Goal: Find specific page/section: Find specific page/section

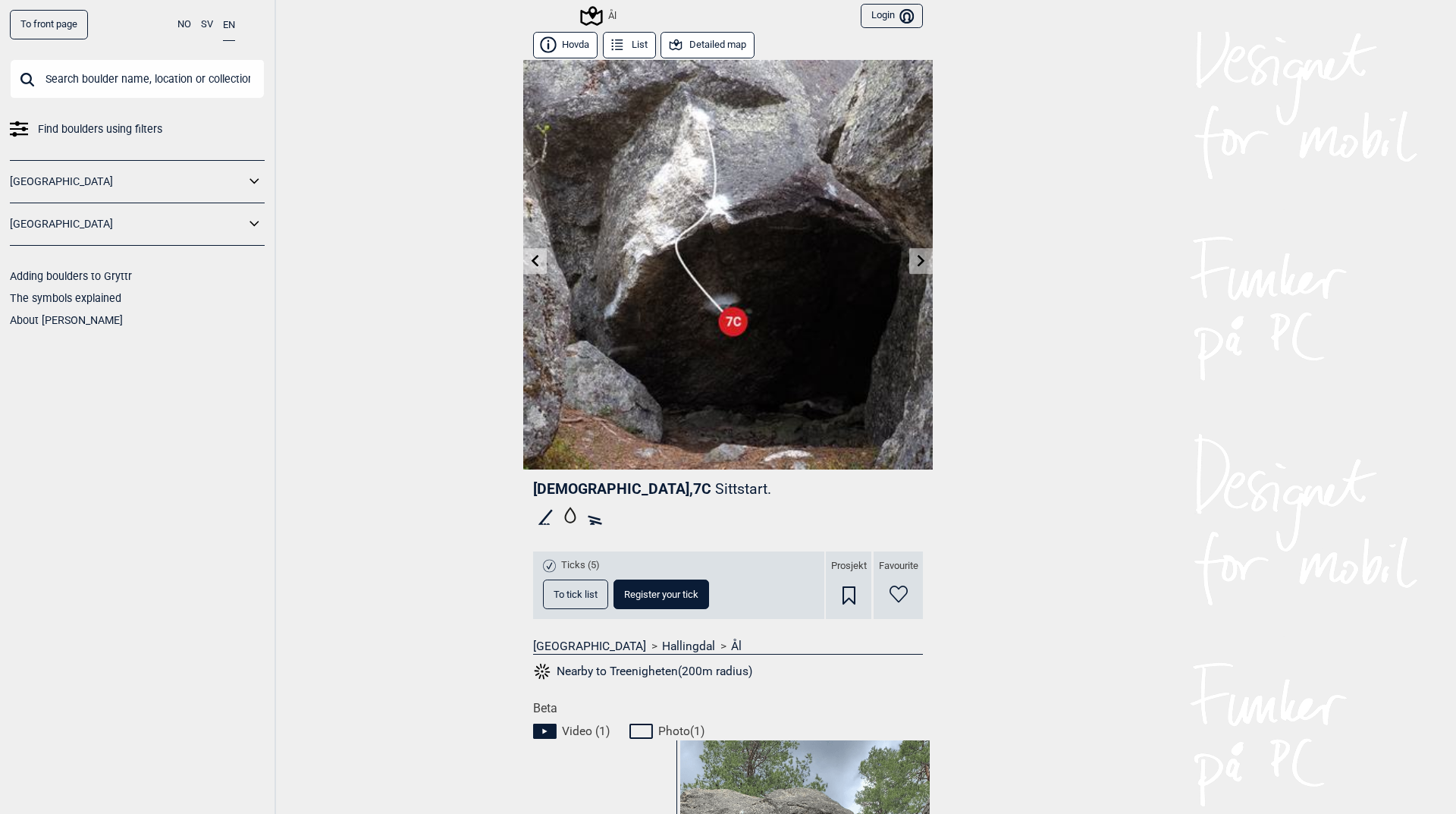
click at [646, 663] on button "Nearby to Treenigheten(200m radius)" at bounding box center [643, 671] width 219 height 20
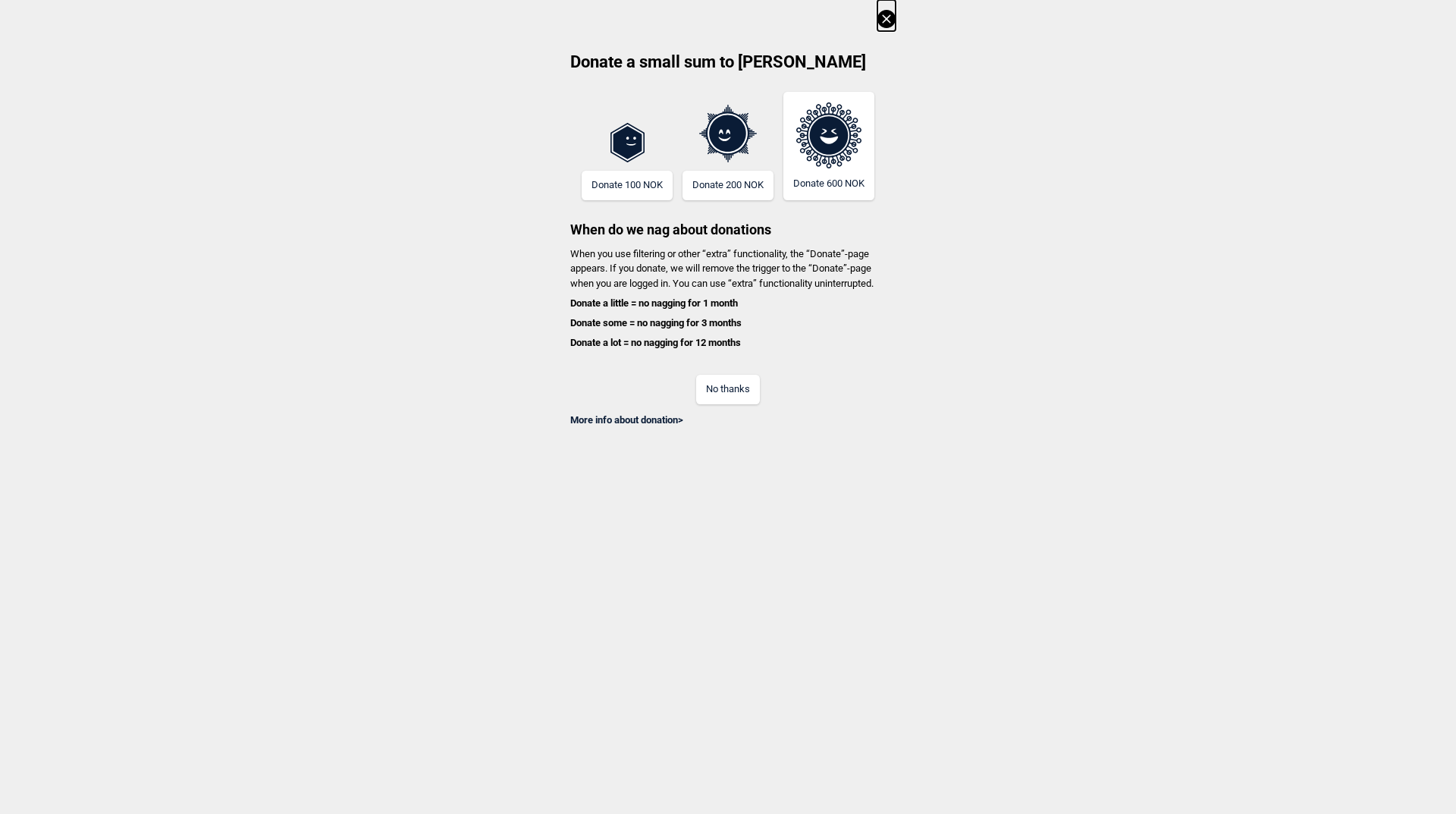
click at [893, 28] on button at bounding box center [886, 16] width 18 height 31
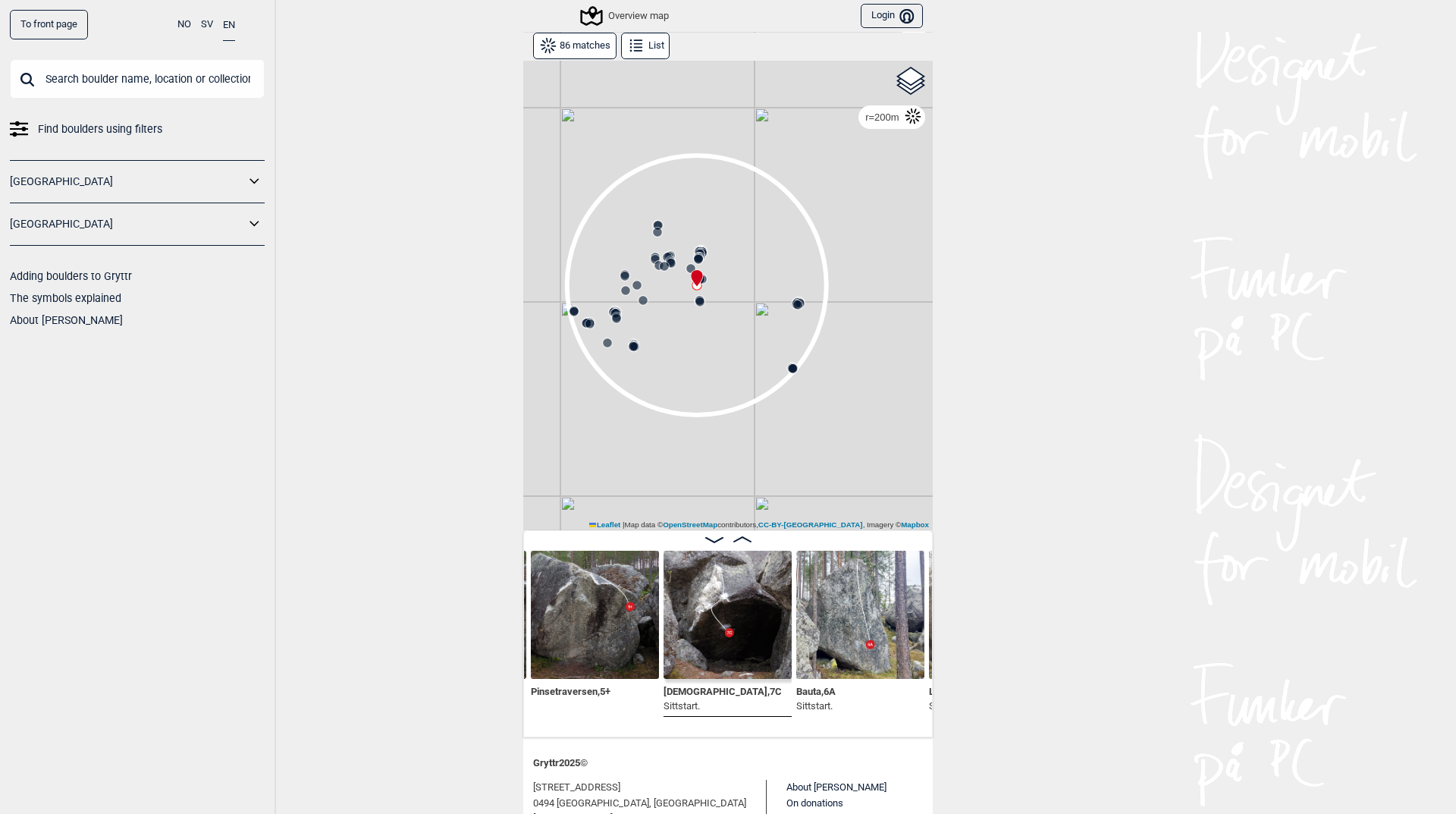
scroll to position [59, 0]
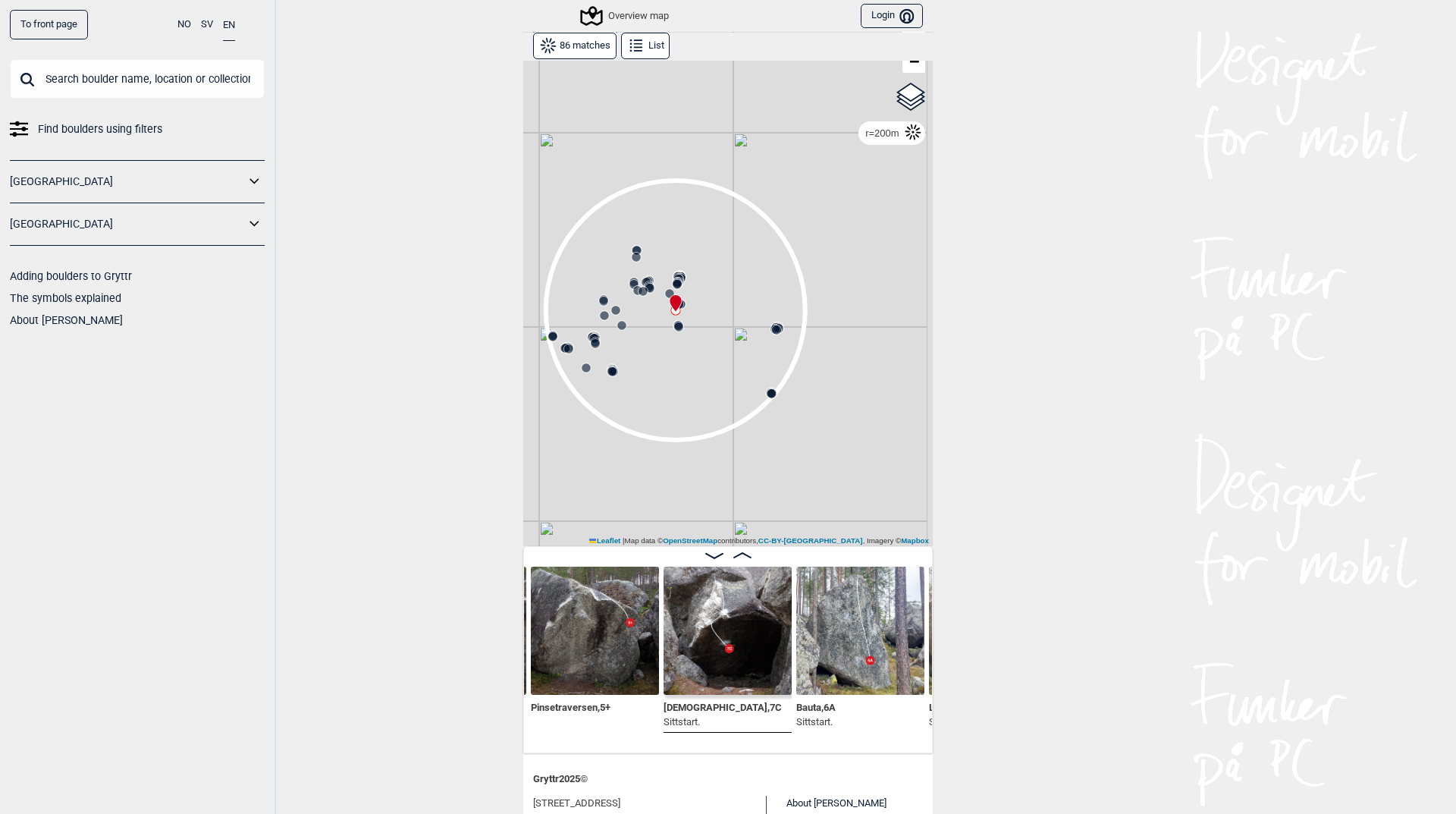
drag, startPoint x: 691, startPoint y: 336, endPoint x: 670, endPoint y: 346, distance: 23.3
click at [670, 346] on div "Gol [GEOGRAPHIC_DATA] Kolomoen [GEOGRAPHIC_DATA] [GEOGRAPHIC_DATA] [GEOGRAPHIC_…" at bounding box center [728, 272] width 410 height 546
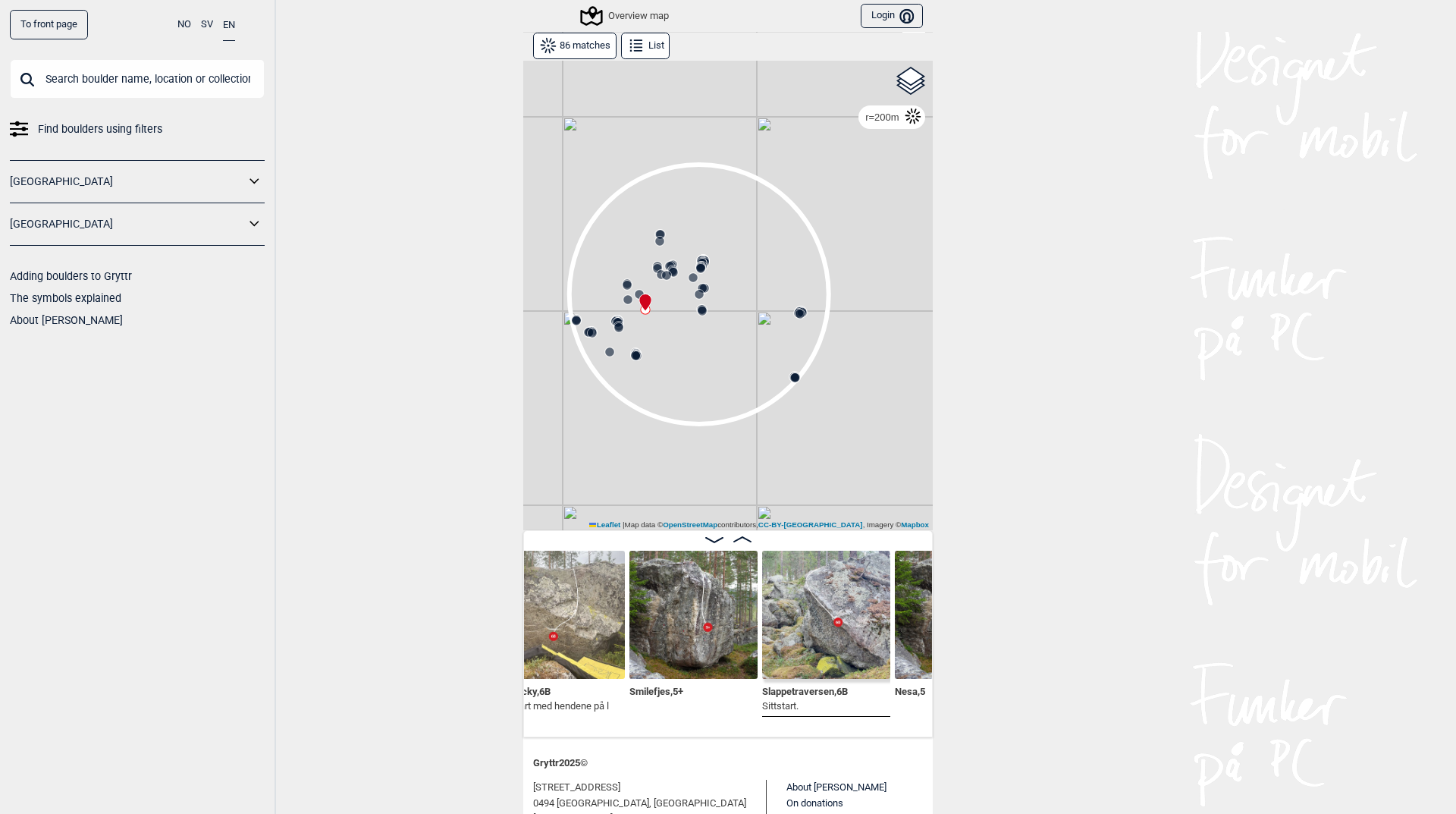
scroll to position [0, 5463]
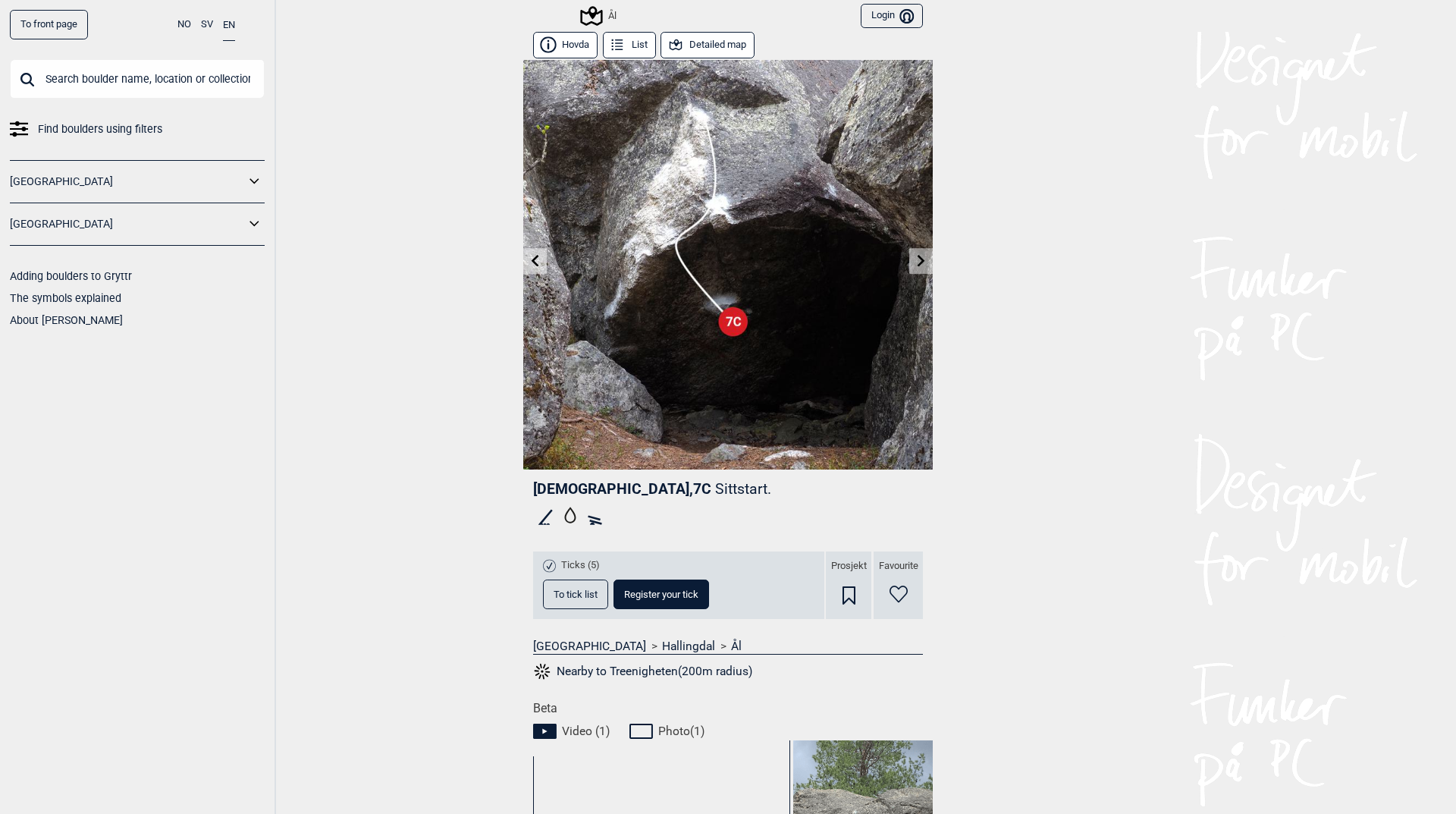
click at [686, 39] on button "Detailed map" at bounding box center [707, 45] width 94 height 27
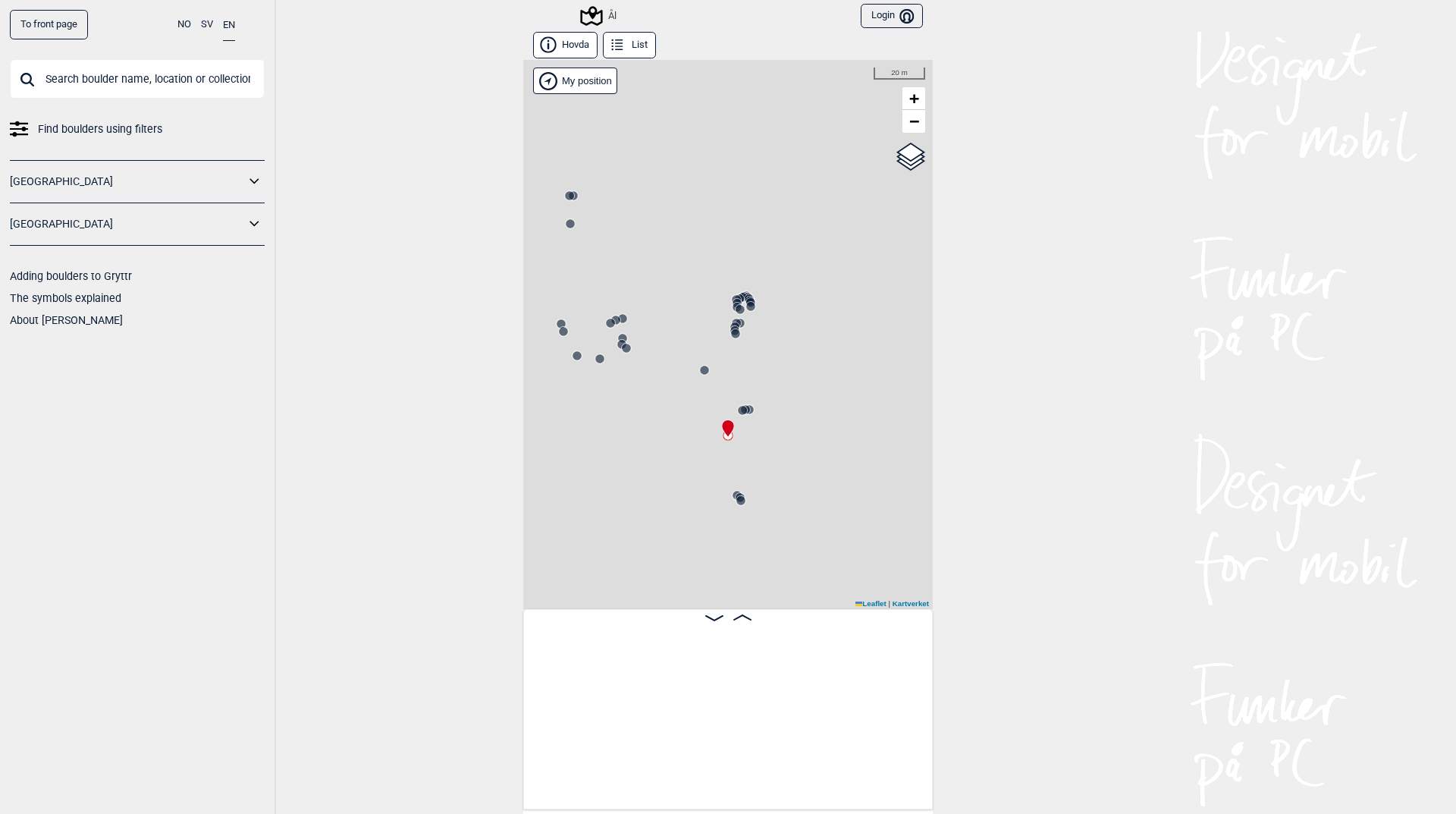
scroll to position [0, 9230]
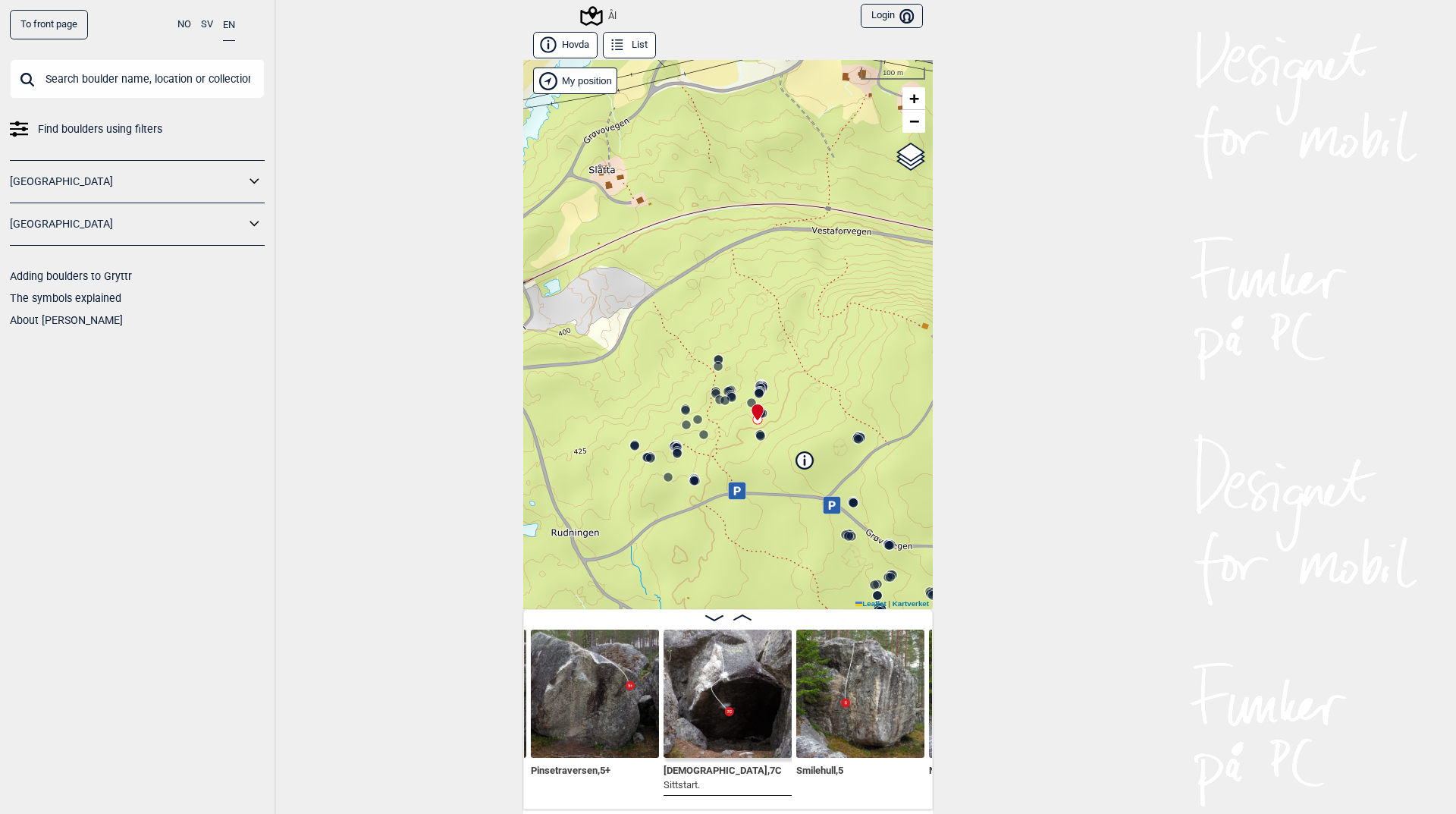
drag, startPoint x: 713, startPoint y: 471, endPoint x: 745, endPoint y: 449, distance: 38.8
click at [745, 449] on div "Ål" at bounding box center [728, 334] width 410 height 549
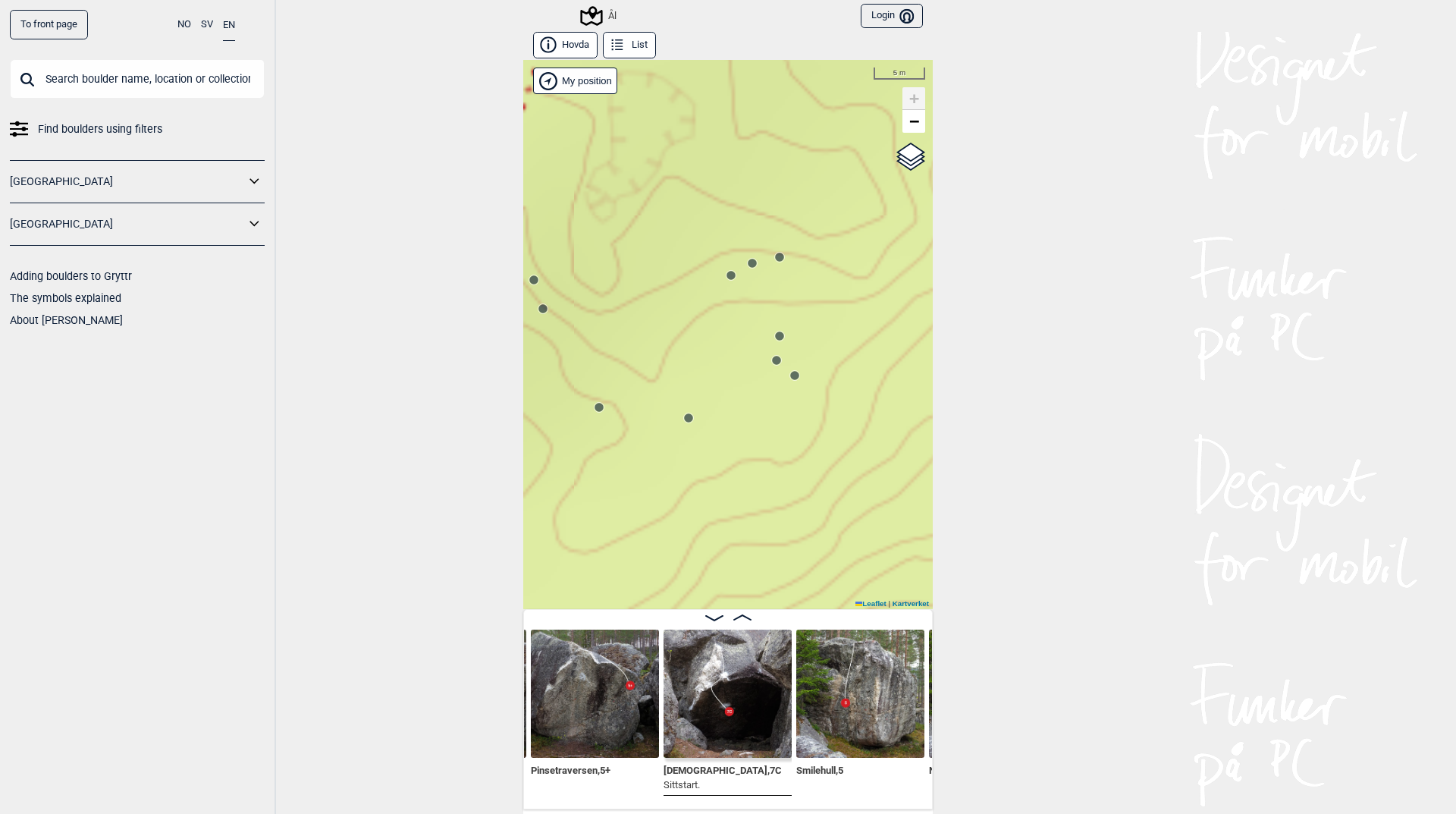
drag, startPoint x: 717, startPoint y: 348, endPoint x: 733, endPoint y: 349, distance: 16.0
click at [733, 349] on div "Ål" at bounding box center [728, 334] width 410 height 549
click at [788, 365] on circle at bounding box center [793, 361] width 9 height 9
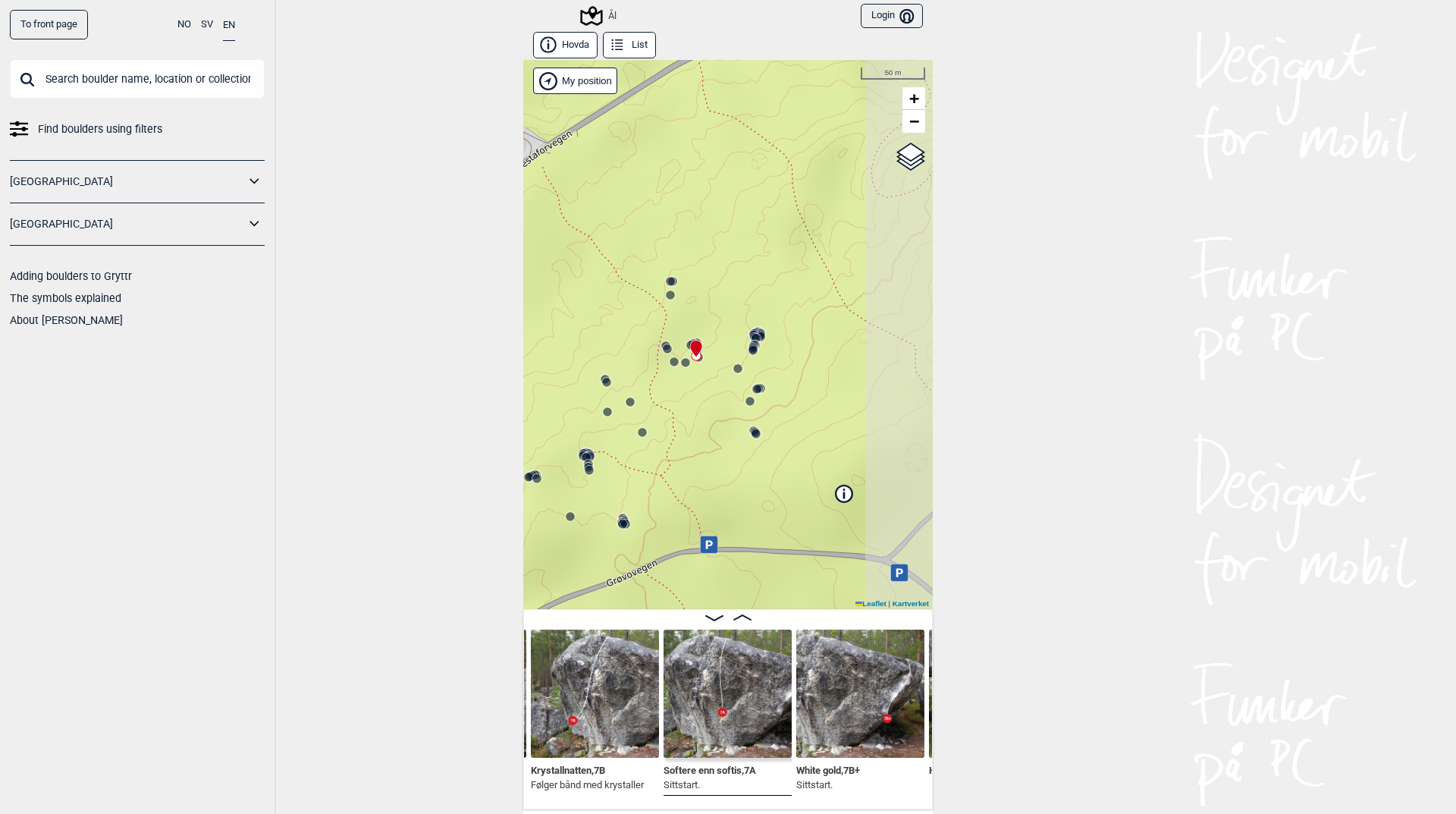
drag, startPoint x: 790, startPoint y: 493, endPoint x: 675, endPoint y: 385, distance: 157.8
click at [675, 385] on div "Ål" at bounding box center [728, 334] width 410 height 549
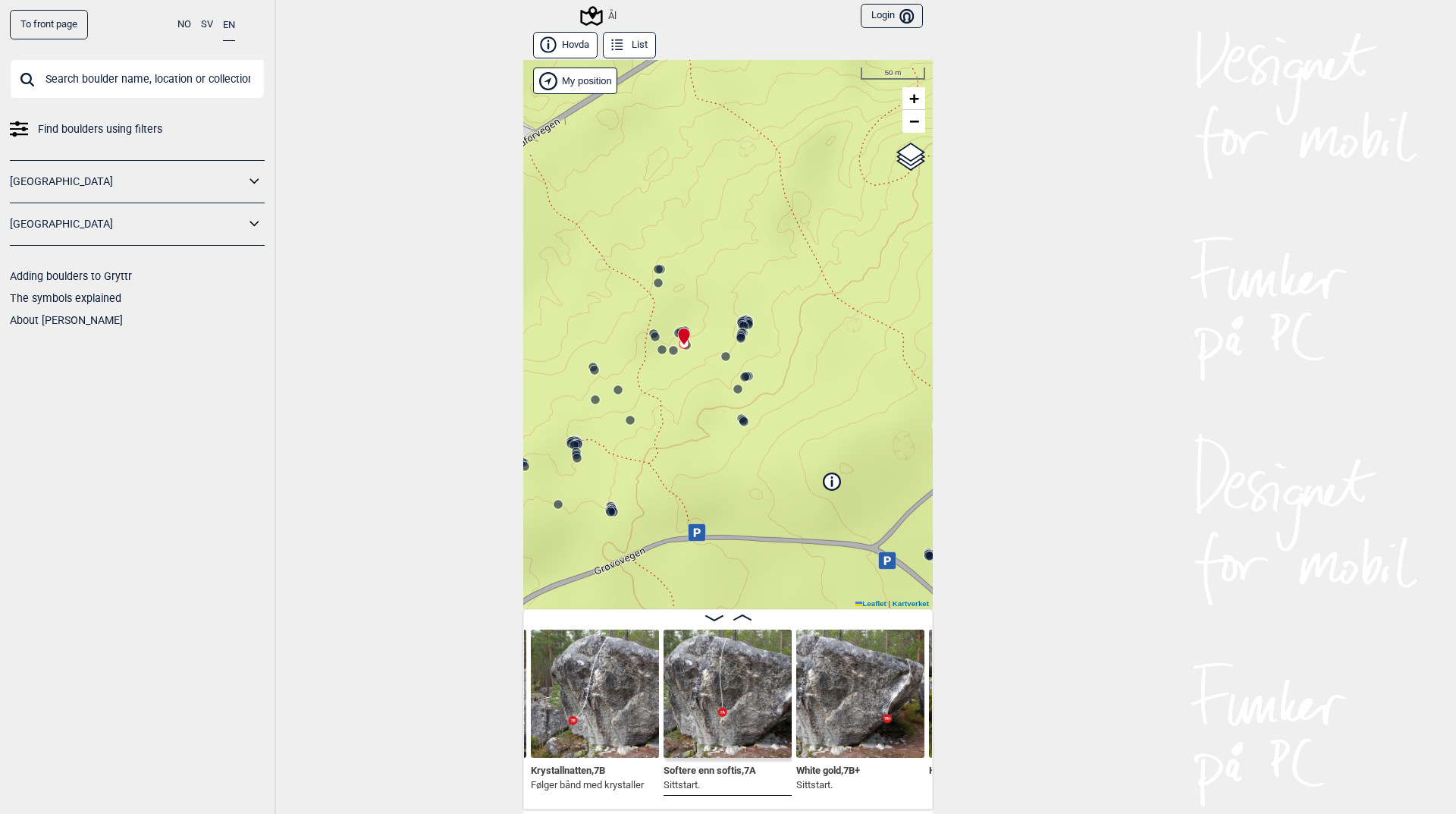
click at [742, 383] on div "Ål" at bounding box center [728, 334] width 410 height 549
click at [744, 381] on icon at bounding box center [745, 377] width 12 height 12
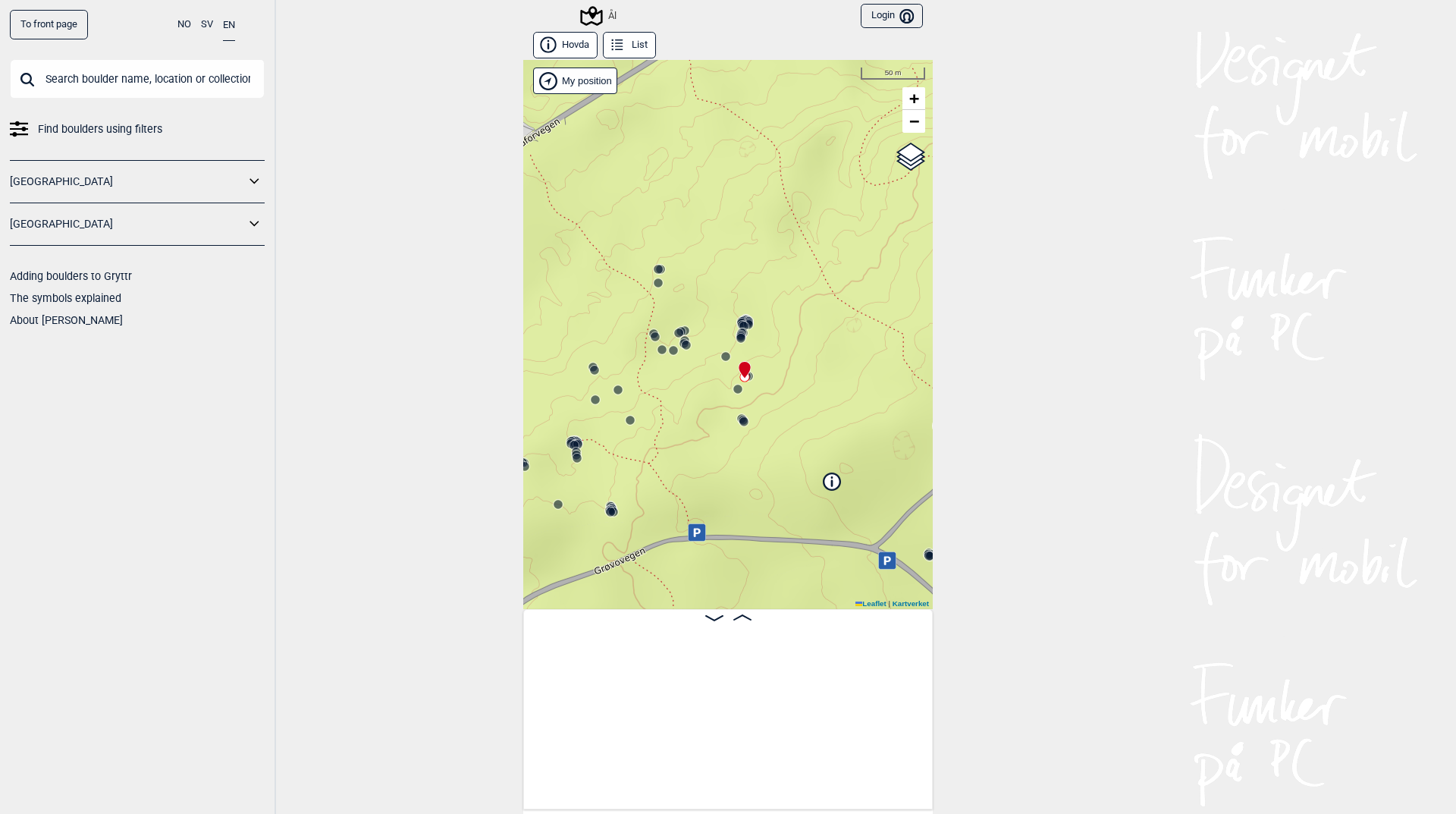
scroll to position [0, 9125]
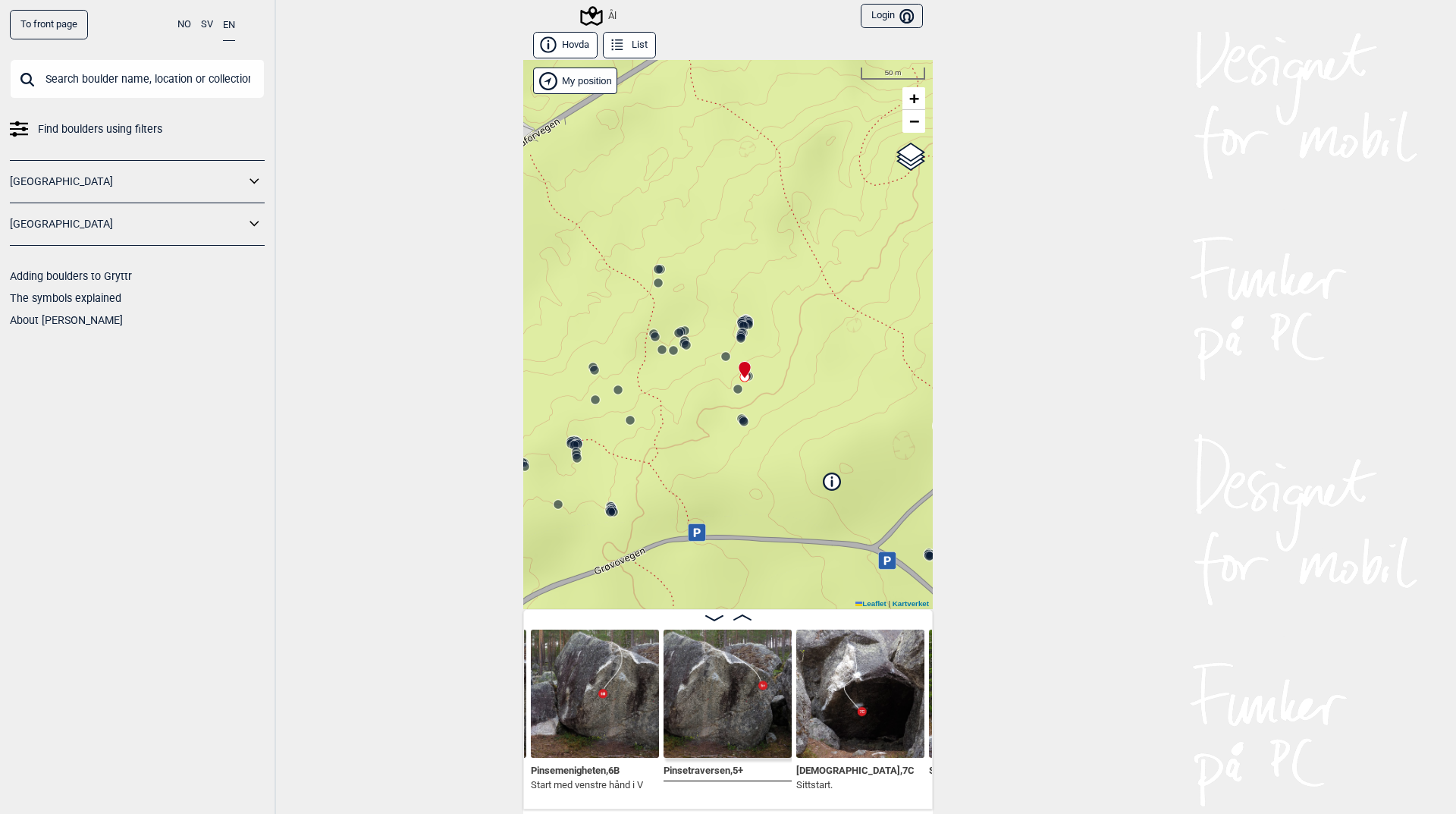
click at [832, 478] on icon at bounding box center [832, 477] width 3 height 3
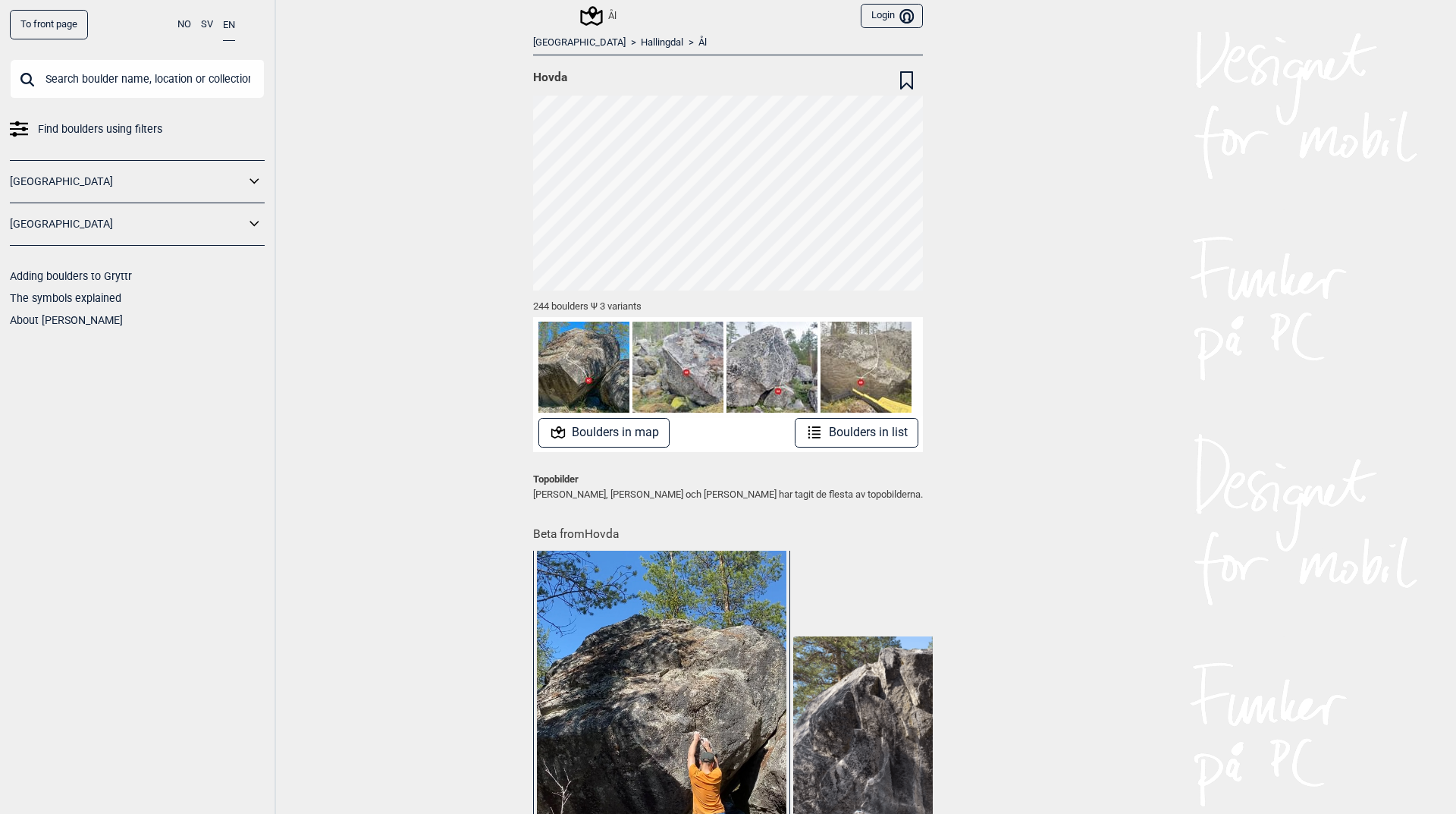
click at [842, 435] on button "Boulders in list" at bounding box center [857, 433] width 123 height 29
